Goal: Information Seeking & Learning: Learn about a topic

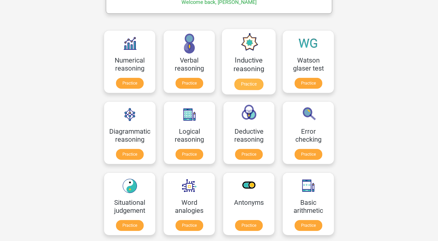
scroll to position [89, 0]
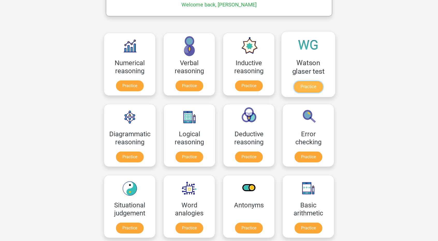
click at [306, 90] on link "Practice" at bounding box center [308, 86] width 29 height 11
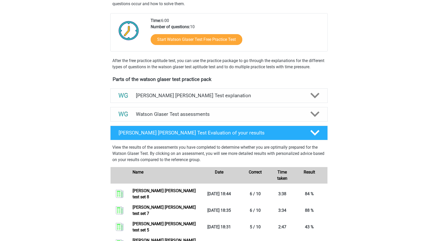
scroll to position [107, 0]
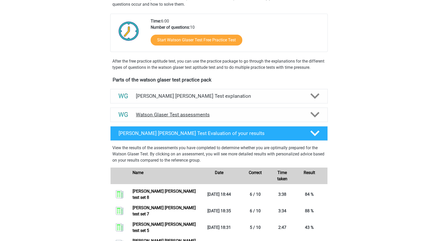
click at [214, 118] on h4 "Watson Glaser Test assessments" at bounding box center [219, 115] width 166 height 6
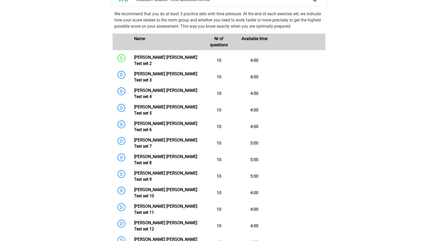
scroll to position [227, 0]
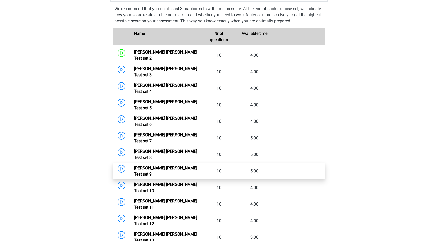
click at [134, 166] on link "Watson Glaser Test set 9" at bounding box center [165, 171] width 63 height 11
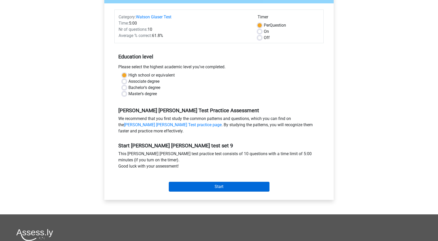
scroll to position [58, 0]
click at [237, 183] on input "Start" at bounding box center [219, 187] width 101 height 10
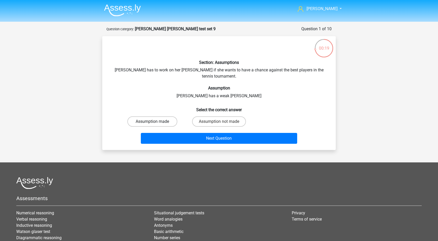
click at [166, 116] on label "Assumption made" at bounding box center [152, 121] width 50 height 10
click at [156, 122] on input "Assumption made" at bounding box center [153, 123] width 3 height 3
radio input "true"
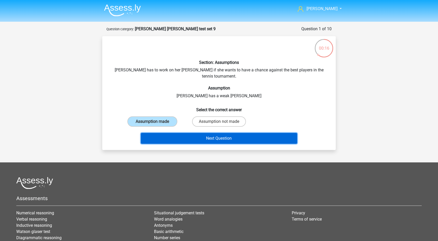
click at [203, 133] on button "Next Question" at bounding box center [219, 138] width 157 height 11
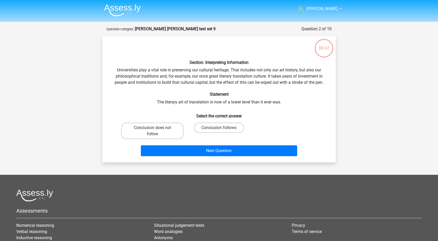
scroll to position [26, 0]
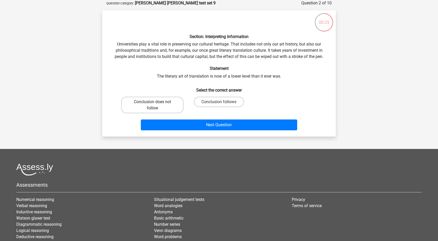
click at [172, 106] on label "Conclusion does not follow" at bounding box center [152, 105] width 62 height 17
click at [156, 105] on input "Conclusion does not follow" at bounding box center [153, 103] width 3 height 3
radio input "true"
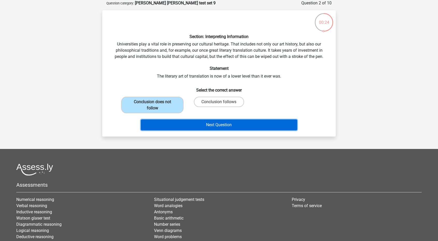
click at [174, 122] on button "Next Question" at bounding box center [219, 125] width 157 height 11
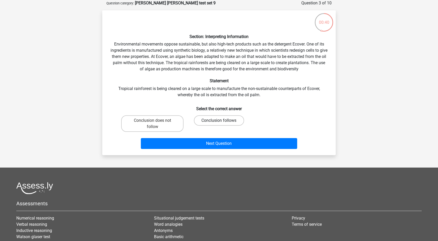
click at [201, 120] on label "Conclusion follows" at bounding box center [219, 120] width 50 height 10
click at [219, 121] on input "Conclusion follows" at bounding box center [220, 122] width 3 height 3
radio input "true"
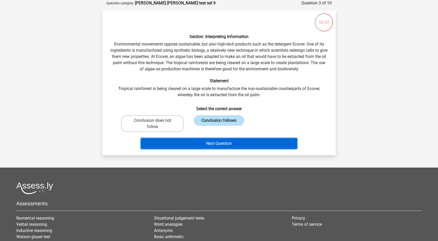
click at [193, 141] on button "Next Question" at bounding box center [219, 143] width 157 height 11
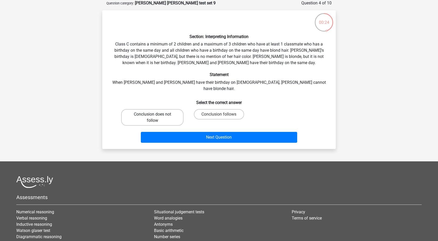
click at [169, 109] on label "Conclusion does not follow" at bounding box center [152, 117] width 62 height 17
click at [156, 114] on input "Conclusion does not follow" at bounding box center [153, 115] width 3 height 3
radio input "true"
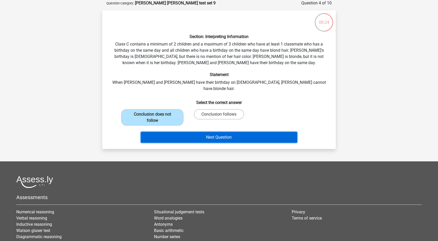
click at [186, 132] on button "Next Question" at bounding box center [219, 137] width 157 height 11
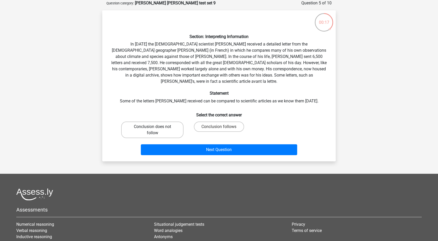
click at [162, 123] on label "Conclusion does not follow" at bounding box center [152, 130] width 62 height 17
click at [156, 127] on input "Conclusion does not follow" at bounding box center [153, 128] width 3 height 3
radio input "true"
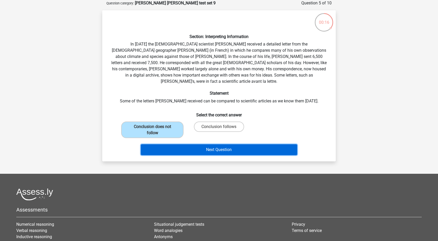
click at [191, 146] on button "Next Question" at bounding box center [219, 149] width 157 height 11
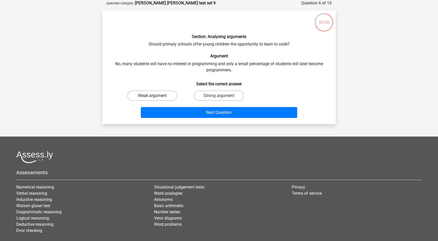
click at [175, 95] on label "Weak argument" at bounding box center [152, 96] width 50 height 10
click at [156, 96] on input "Weak argument" at bounding box center [153, 97] width 3 height 3
radio input "true"
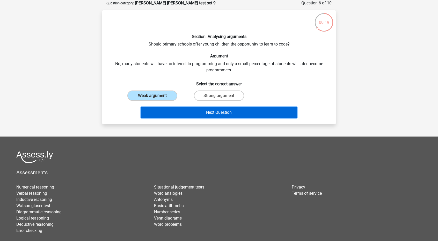
click at [176, 107] on button "Next Question" at bounding box center [219, 112] width 157 height 11
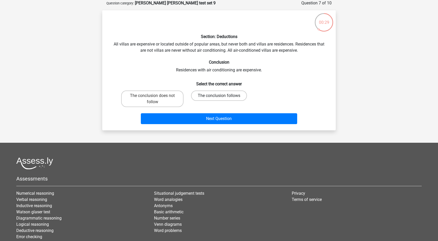
click at [202, 98] on label "The conclusion follows" at bounding box center [219, 96] width 56 height 10
click at [219, 98] on input "The conclusion follows" at bounding box center [220, 97] width 3 height 3
radio input "true"
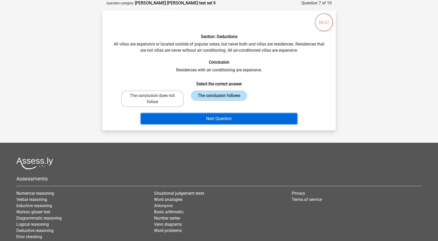
click at [191, 120] on button "Next Question" at bounding box center [219, 118] width 157 height 11
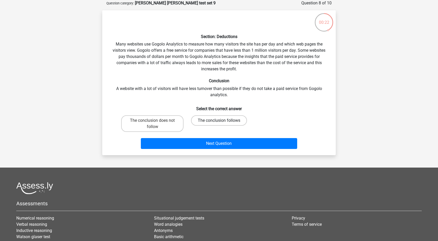
drag, startPoint x: 218, startPoint y: 153, endPoint x: 202, endPoint y: 122, distance: 35.4
click at [202, 122] on label "The conclusion follows" at bounding box center [219, 120] width 56 height 10
click at [219, 122] on input "The conclusion follows" at bounding box center [220, 122] width 3 height 3
radio input "true"
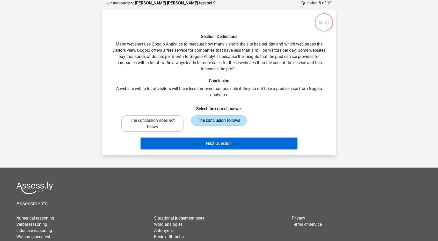
click at [202, 146] on button "Next Question" at bounding box center [219, 143] width 157 height 11
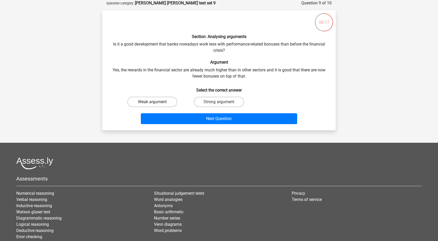
click at [161, 101] on label "Weak argument" at bounding box center [152, 102] width 50 height 10
click at [156, 102] on input "Weak argument" at bounding box center [153, 103] width 3 height 3
radio input "true"
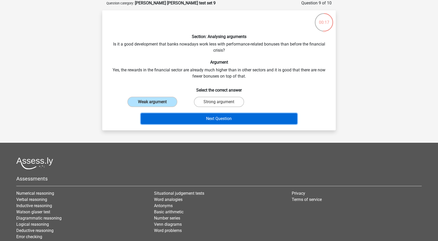
click at [172, 117] on button "Next Question" at bounding box center [219, 118] width 157 height 11
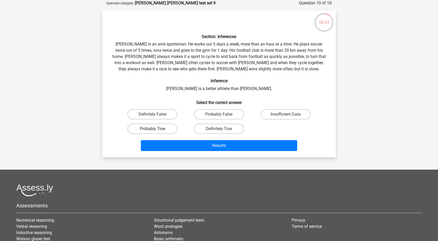
click at [166, 128] on label "Probably True" at bounding box center [152, 129] width 50 height 10
click at [156, 129] on input "Probably True" at bounding box center [153, 130] width 3 height 3
radio input "true"
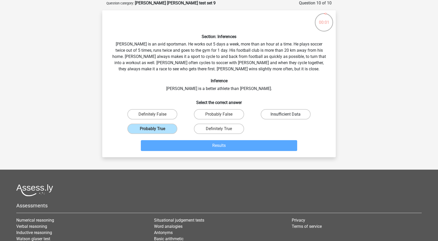
click at [263, 115] on label "Insufficient Data" at bounding box center [286, 114] width 50 height 10
click at [285, 115] on input "Insufficient Data" at bounding box center [286, 115] width 3 height 3
radio input "true"
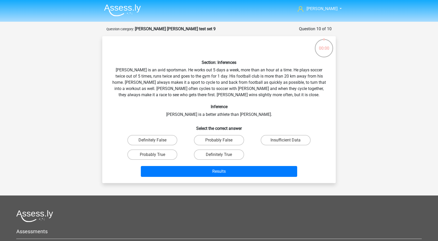
scroll to position [26, 0]
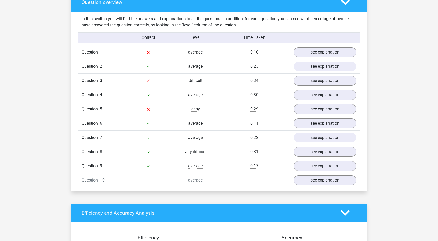
scroll to position [312, 0]
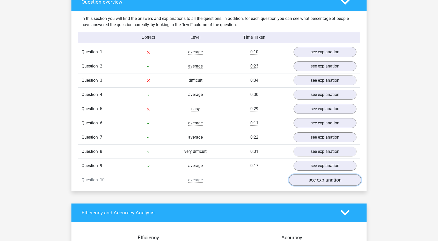
click at [303, 179] on link "see explanation" at bounding box center [325, 179] width 72 height 11
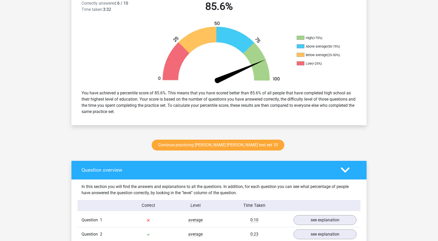
scroll to position [142, 0]
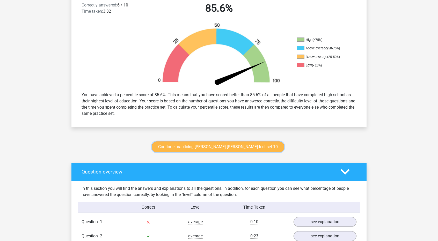
click at [233, 148] on link "Continue practicing [PERSON_NAME] [PERSON_NAME] test set 10" at bounding box center [218, 147] width 132 height 11
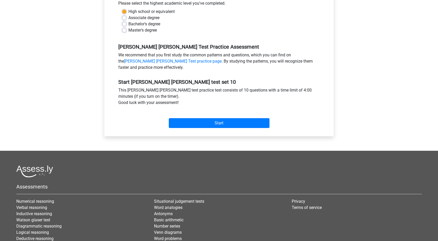
scroll to position [123, 0]
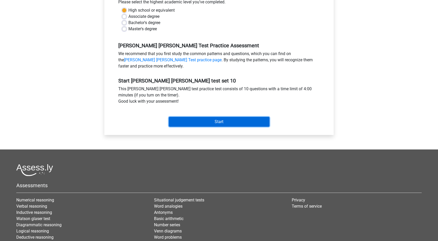
click at [218, 121] on input "Start" at bounding box center [219, 122] width 101 height 10
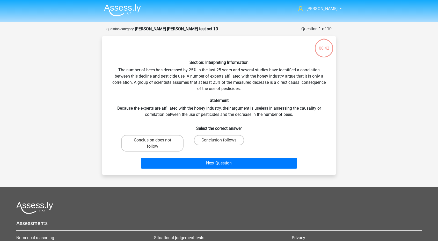
click at [218, 120] on div "Section: Interpreting Information The number of bees has decreased by 25% in th…" at bounding box center [218, 105] width 229 height 130
click at [221, 117] on div "Section: Interpreting Information The number of bees has decreased by 25% in th…" at bounding box center [218, 105] width 229 height 130
click at [172, 140] on label "Conclusion does not follow" at bounding box center [152, 143] width 62 height 17
click at [156, 140] on input "Conclusion does not follow" at bounding box center [153, 141] width 3 height 3
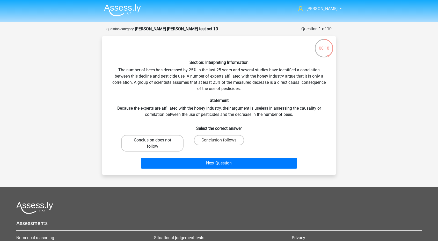
radio input "true"
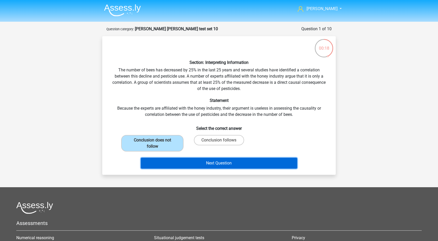
click at [203, 160] on button "Next Question" at bounding box center [219, 163] width 157 height 11
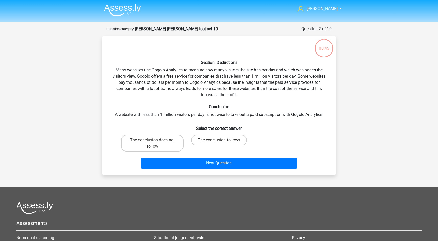
scroll to position [26, 0]
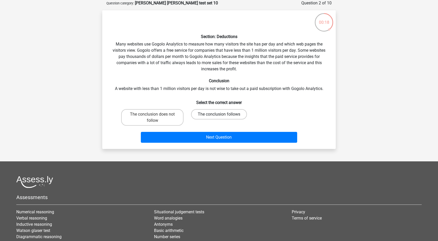
click at [212, 115] on label "The conclusion follows" at bounding box center [219, 114] width 56 height 10
click at [219, 115] on input "The conclusion follows" at bounding box center [220, 115] width 3 height 3
radio input "true"
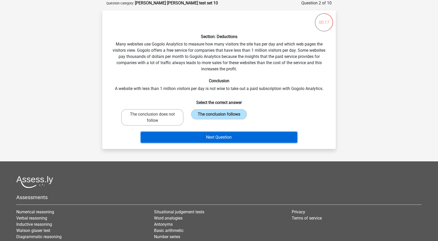
click at [216, 138] on button "Next Question" at bounding box center [219, 137] width 157 height 11
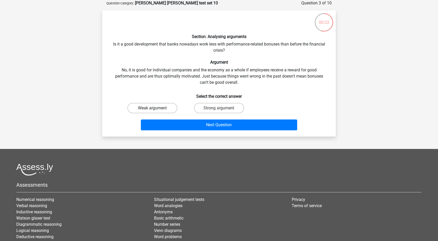
click at [167, 108] on label "Weak argument" at bounding box center [152, 108] width 50 height 10
click at [156, 108] on input "Weak argument" at bounding box center [153, 109] width 3 height 3
radio input "true"
click at [215, 108] on label "Strong argument" at bounding box center [219, 108] width 50 height 10
click at [219, 108] on input "Strong argument" at bounding box center [220, 109] width 3 height 3
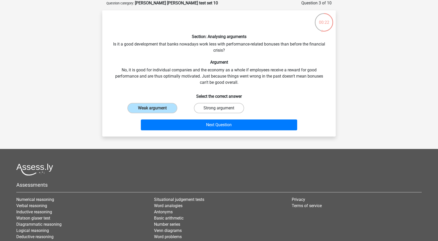
radio input "true"
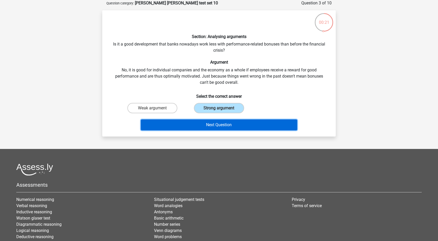
click at [217, 124] on button "Next Question" at bounding box center [219, 125] width 157 height 11
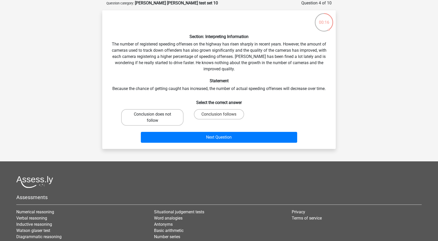
click at [179, 115] on label "Conclusion does not follow" at bounding box center [152, 117] width 62 height 17
click at [156, 115] on input "Conclusion does not follow" at bounding box center [153, 115] width 3 height 3
radio input "true"
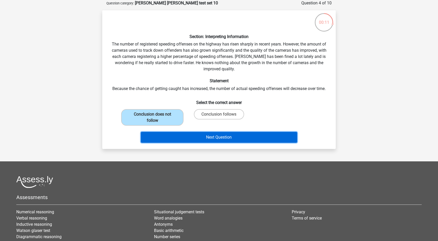
click at [210, 138] on button "Next Question" at bounding box center [219, 137] width 157 height 11
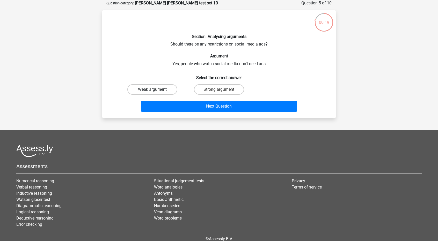
click at [161, 87] on label "Weak argument" at bounding box center [152, 89] width 50 height 10
click at [156, 90] on input "Weak argument" at bounding box center [153, 91] width 3 height 3
radio input "true"
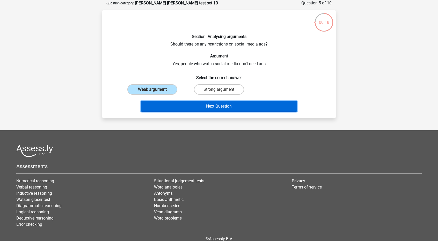
click at [168, 102] on button "Next Question" at bounding box center [219, 106] width 157 height 11
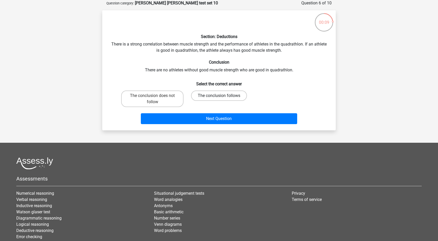
click at [198, 95] on label "The conclusion follows" at bounding box center [219, 96] width 56 height 10
click at [219, 96] on input "The conclusion follows" at bounding box center [220, 97] width 3 height 3
radio input "true"
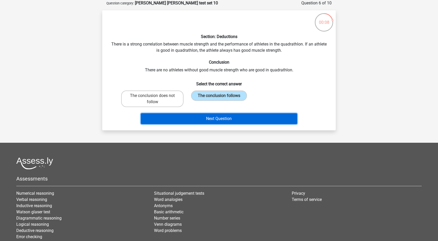
click at [202, 119] on button "Next Question" at bounding box center [219, 118] width 157 height 11
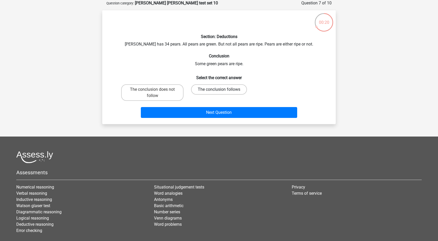
click at [200, 92] on label "The conclusion follows" at bounding box center [219, 89] width 56 height 10
click at [219, 92] on input "The conclusion follows" at bounding box center [220, 91] width 3 height 3
radio input "true"
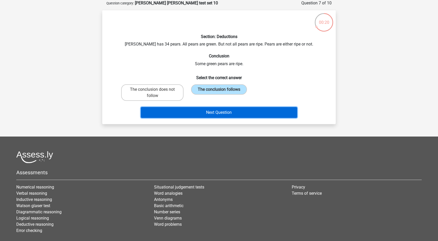
click at [202, 113] on button "Next Question" at bounding box center [219, 112] width 157 height 11
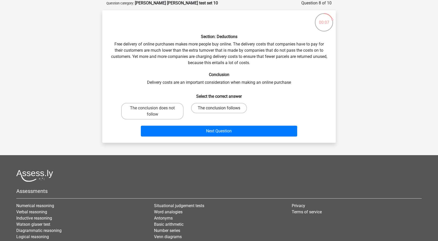
click at [207, 108] on label "The conclusion follows" at bounding box center [219, 108] width 56 height 10
click at [219, 108] on input "The conclusion follows" at bounding box center [220, 109] width 3 height 3
radio input "true"
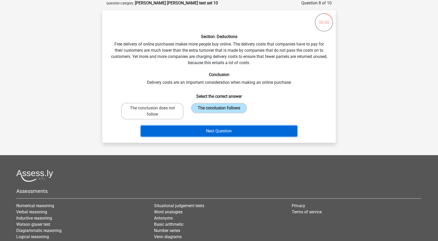
click at [210, 130] on button "Next Question" at bounding box center [219, 131] width 157 height 11
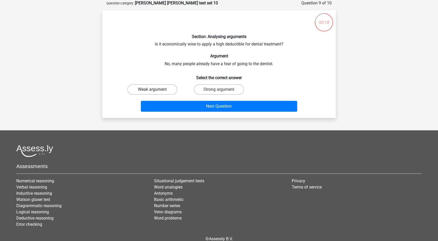
click at [170, 90] on label "Weak argument" at bounding box center [152, 89] width 50 height 10
click at [156, 90] on input "Weak argument" at bounding box center [153, 91] width 3 height 3
radio input "true"
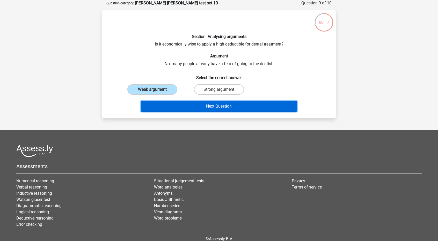
click at [183, 105] on button "Next Question" at bounding box center [219, 106] width 157 height 11
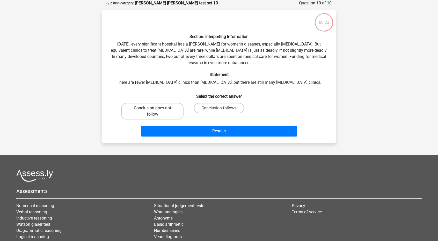
click at [171, 109] on label "Conclusion does not follow" at bounding box center [152, 111] width 62 height 17
click at [156, 109] on input "Conclusion does not follow" at bounding box center [153, 109] width 3 height 3
radio input "true"
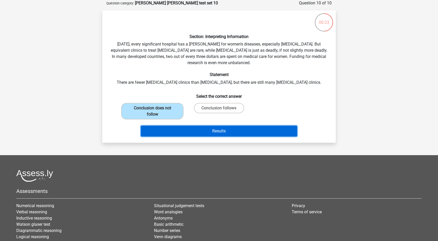
click at [186, 132] on button "Results" at bounding box center [219, 131] width 157 height 11
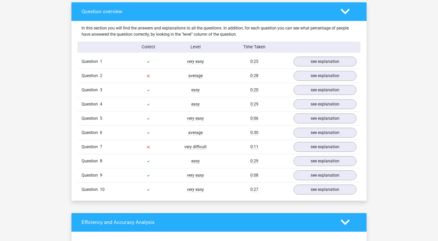
scroll to position [303, 0]
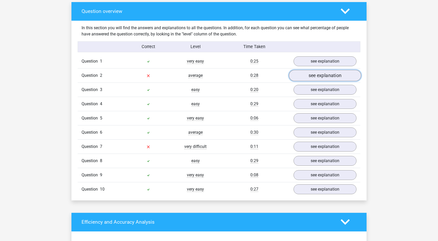
click at [304, 75] on link "see explanation" at bounding box center [325, 75] width 72 height 11
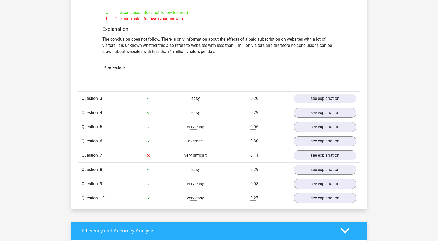
scroll to position [444, 0]
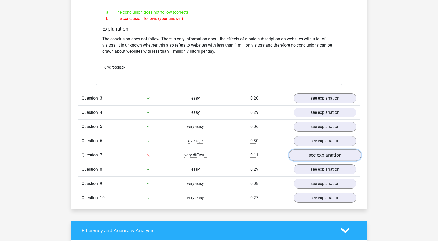
click at [310, 156] on link "see explanation" at bounding box center [325, 155] width 72 height 11
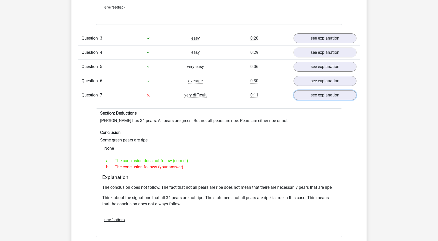
scroll to position [504, 0]
click at [285, 164] on div "b The conclusion follows (your answer)" at bounding box center [218, 167] width 233 height 6
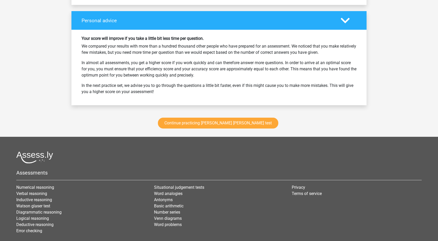
scroll to position [969, 0]
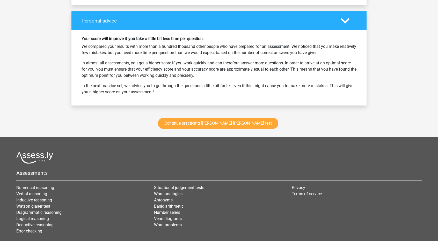
click at [285, 163] on div "Assessments Numerical reasoning Verbal reasoning Inductive reasoning Watson gla…" at bounding box center [218, 195] width 413 height 87
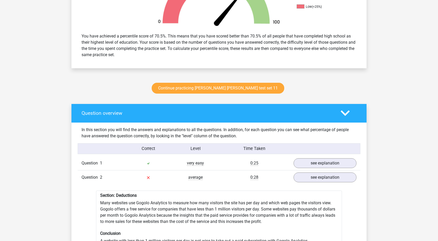
scroll to position [200, 0]
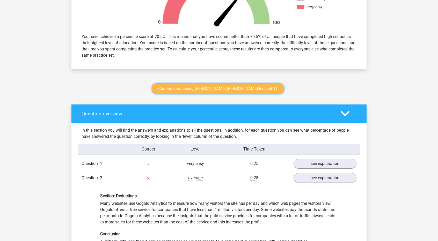
click at [228, 91] on link "Continue practicing watson glaser test set 11" at bounding box center [218, 88] width 132 height 11
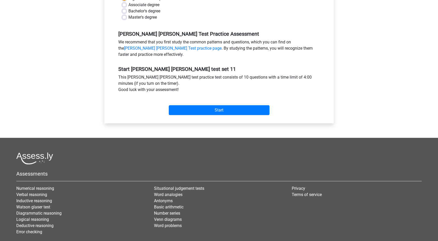
scroll to position [135, 0]
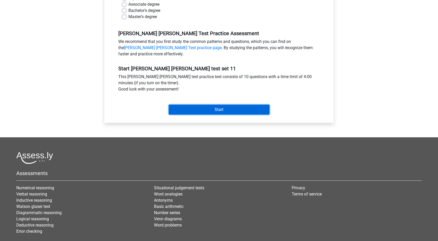
click at [233, 110] on input "Start" at bounding box center [219, 110] width 101 height 10
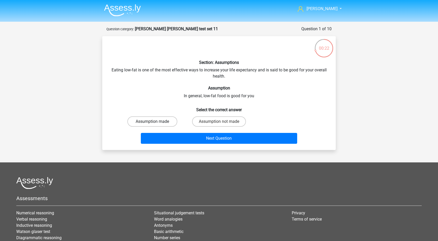
click at [163, 119] on label "Assumption made" at bounding box center [152, 121] width 50 height 10
click at [156, 122] on input "Assumption made" at bounding box center [153, 123] width 3 height 3
radio input "true"
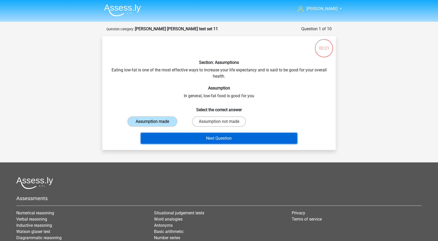
click at [188, 138] on button "Next Question" at bounding box center [219, 138] width 157 height 11
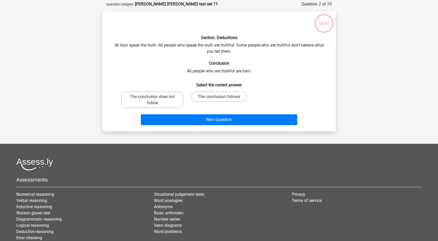
scroll to position [26, 0]
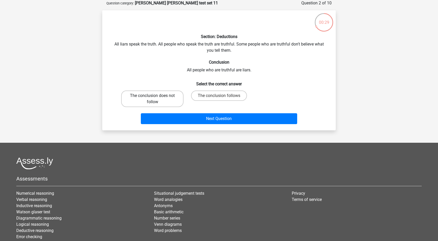
click at [168, 104] on label "The conclusion does not follow" at bounding box center [152, 99] width 62 height 17
click at [156, 99] on input "The conclusion does not follow" at bounding box center [153, 97] width 3 height 3
radio input "true"
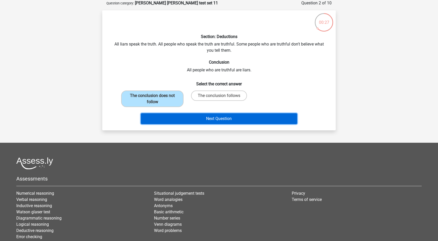
click at [179, 121] on button "Next Question" at bounding box center [219, 118] width 157 height 11
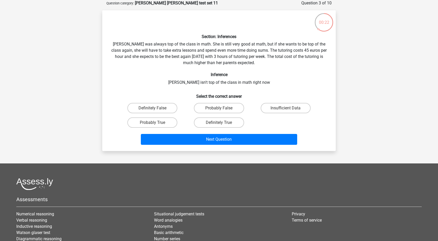
click at [179, 121] on div "Probably True" at bounding box center [152, 122] width 62 height 10
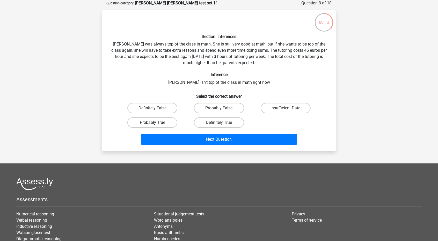
click at [169, 123] on label "Probably True" at bounding box center [152, 122] width 50 height 10
click at [156, 123] on input "Probably True" at bounding box center [153, 124] width 3 height 3
radio input "true"
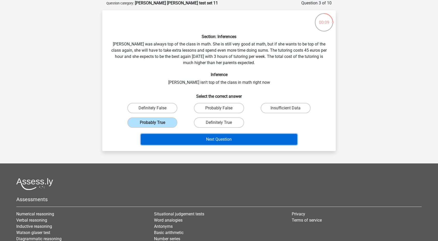
click at [200, 141] on button "Next Question" at bounding box center [219, 139] width 157 height 11
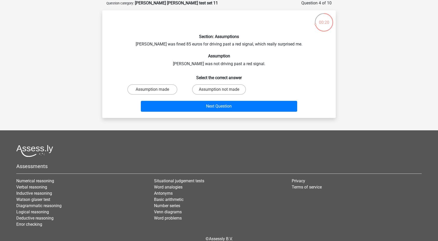
click at [200, 141] on footer "Assessments Numerical reasoning Verbal reasoning Inductive reasoning [PERSON_NA…" at bounding box center [219, 198] width 438 height 137
click at [204, 93] on label "Assumption not made" at bounding box center [219, 89] width 54 height 10
click at [219, 93] on input "Assumption not made" at bounding box center [220, 91] width 3 height 3
radio input "true"
click at [162, 87] on label "Assumption made" at bounding box center [152, 89] width 50 height 10
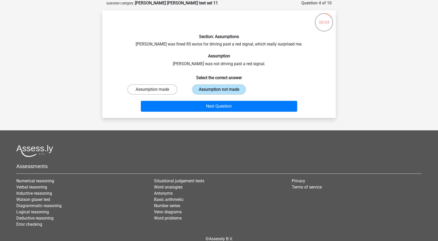
click at [156, 90] on input "Assumption made" at bounding box center [153, 91] width 3 height 3
radio input "true"
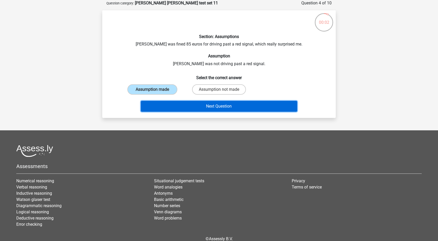
click at [171, 102] on button "Next Question" at bounding box center [219, 106] width 157 height 11
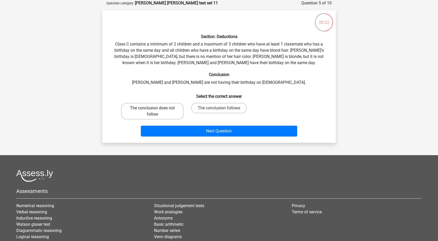
click at [173, 108] on label "The conclusion does not follow" at bounding box center [152, 111] width 62 height 17
click at [156, 108] on input "The conclusion does not follow" at bounding box center [153, 109] width 3 height 3
radio input "true"
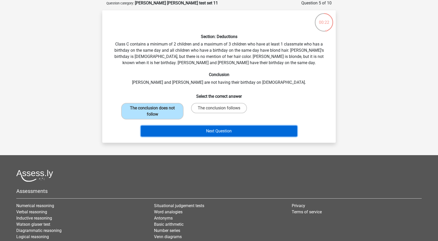
click at [192, 131] on button "Next Question" at bounding box center [219, 131] width 157 height 11
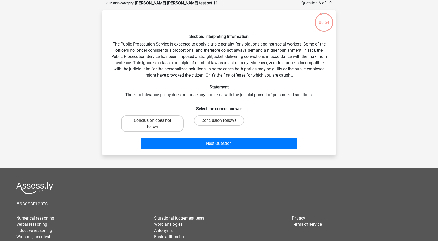
click at [192, 131] on div "Conclusion follows" at bounding box center [219, 123] width 62 height 17
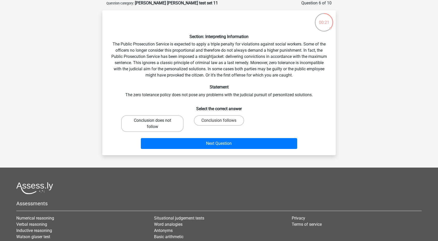
click at [167, 122] on label "Conclusion does not follow" at bounding box center [152, 123] width 62 height 17
click at [156, 122] on input "Conclusion does not follow" at bounding box center [153, 122] width 3 height 3
radio input "true"
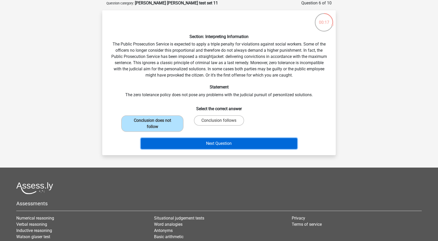
click at [193, 145] on button "Next Question" at bounding box center [219, 143] width 157 height 11
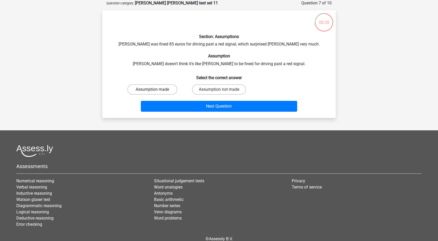
click at [162, 91] on label "Assumption made" at bounding box center [152, 89] width 50 height 10
click at [156, 91] on input "Assumption made" at bounding box center [153, 91] width 3 height 3
radio input "true"
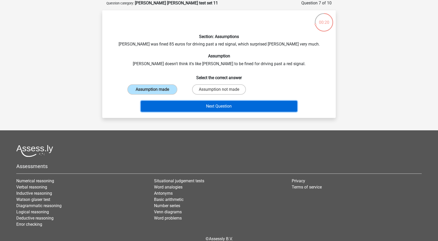
click at [169, 106] on button "Next Question" at bounding box center [219, 106] width 157 height 11
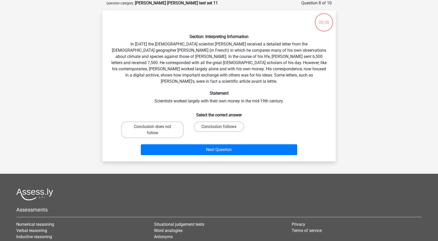
click at [169, 108] on h6 "Select the correct answer" at bounding box center [218, 112] width 217 height 9
click at [202, 123] on label "Conclusion follows" at bounding box center [219, 127] width 50 height 10
click at [219, 127] on input "Conclusion follows" at bounding box center [220, 128] width 3 height 3
radio input "true"
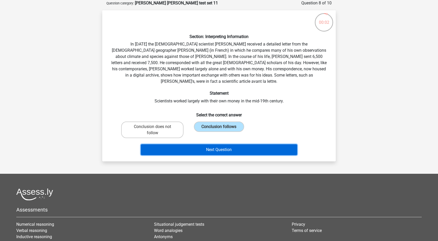
click at [210, 144] on button "Next Question" at bounding box center [219, 149] width 157 height 11
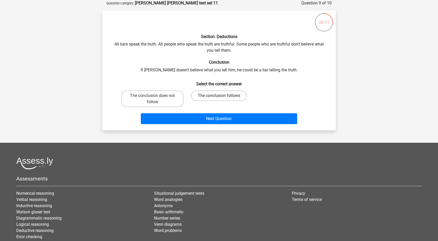
click at [202, 97] on label "The conclusion follows" at bounding box center [219, 96] width 56 height 10
click at [219, 97] on input "The conclusion follows" at bounding box center [220, 97] width 3 height 3
radio input "true"
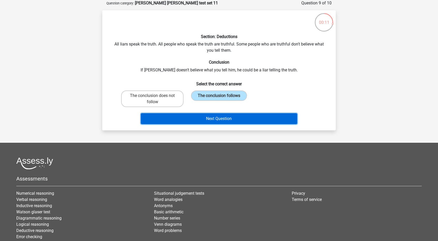
click at [198, 116] on button "Next Question" at bounding box center [219, 118] width 157 height 11
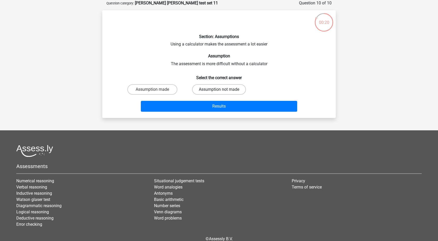
click at [201, 89] on label "Assumption not made" at bounding box center [219, 89] width 54 height 10
click at [219, 90] on input "Assumption not made" at bounding box center [220, 91] width 3 height 3
radio input "true"
click at [162, 87] on label "Assumption made" at bounding box center [152, 89] width 50 height 10
click at [156, 90] on input "Assumption made" at bounding box center [153, 91] width 3 height 3
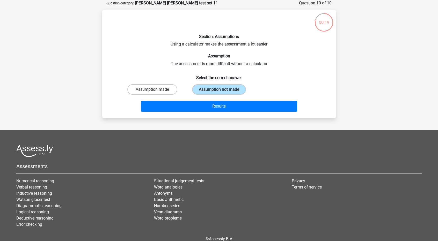
radio input "true"
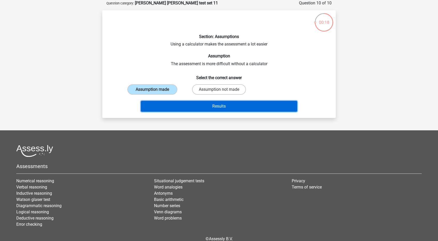
click at [172, 103] on button "Results" at bounding box center [219, 106] width 157 height 11
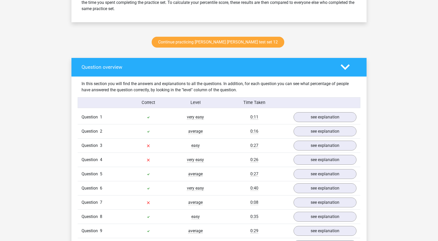
scroll to position [252, 0]
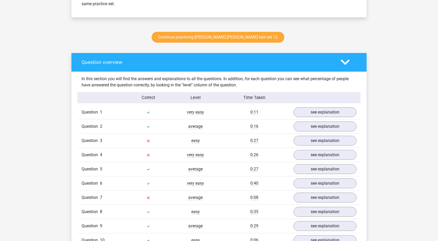
click at [302, 145] on div "Question 3 easy 0:27 see explanation" at bounding box center [219, 141] width 283 height 14
click at [300, 141] on link "see explanation" at bounding box center [325, 140] width 72 height 11
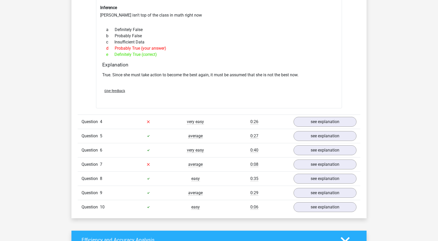
scroll to position [436, 0]
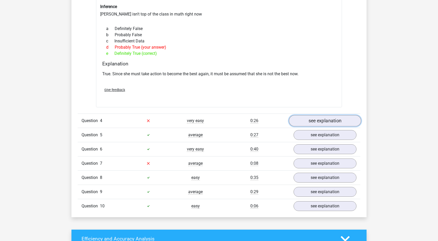
click at [305, 127] on link "see explanation" at bounding box center [325, 120] width 72 height 11
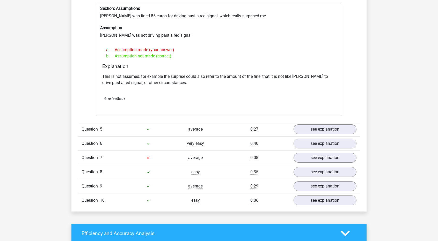
scroll to position [566, 0]
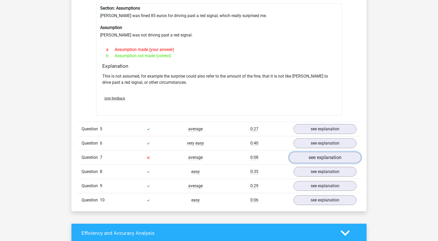
click at [306, 163] on link "see explanation" at bounding box center [325, 157] width 72 height 11
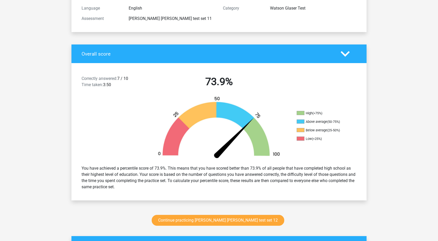
scroll to position [0, 0]
